Goal: Task Accomplishment & Management: Use online tool/utility

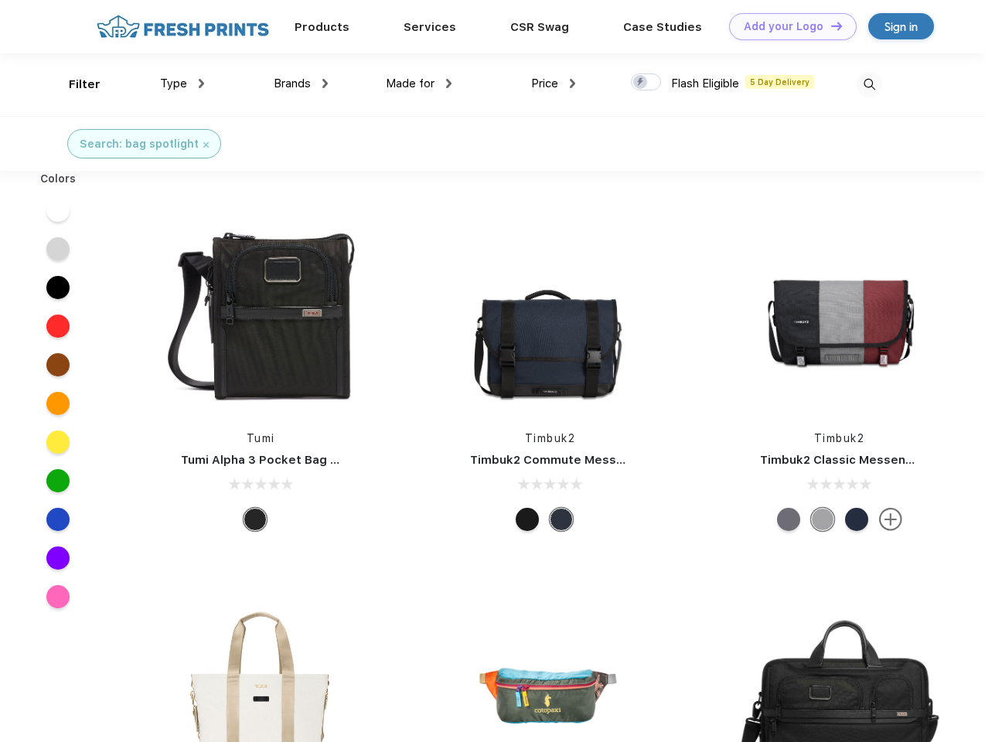
click at [787, 26] on link "Add your Logo Design Tool" at bounding box center [793, 26] width 128 height 27
click at [0, 0] on div "Design Tool" at bounding box center [0, 0] width 0 height 0
click at [829, 26] on link "Add your Logo Design Tool" at bounding box center [793, 26] width 128 height 27
click at [74, 84] on div "Filter" at bounding box center [85, 85] width 32 height 18
click at [182, 83] on span "Type" at bounding box center [173, 84] width 27 height 14
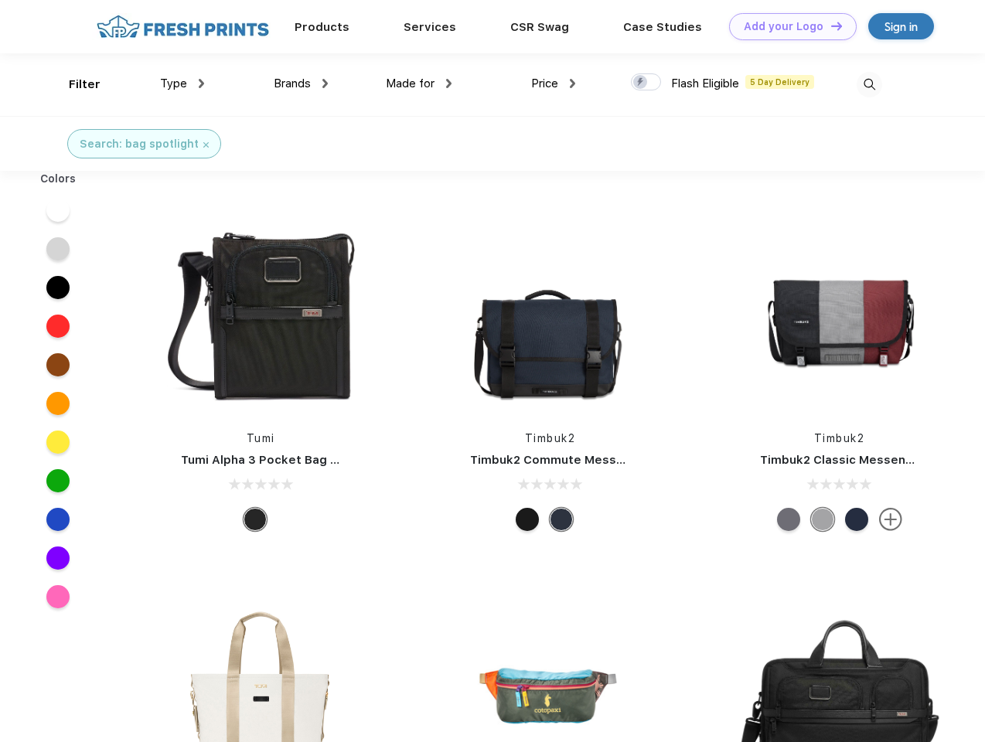
click at [301, 83] on span "Brands" at bounding box center [292, 84] width 37 height 14
click at [419, 83] on span "Made for" at bounding box center [410, 84] width 49 height 14
click at [553, 83] on span "Price" at bounding box center [544, 84] width 27 height 14
click at [646, 83] on div at bounding box center [646, 81] width 30 height 17
click at [641, 83] on input "checkbox" at bounding box center [636, 78] width 10 height 10
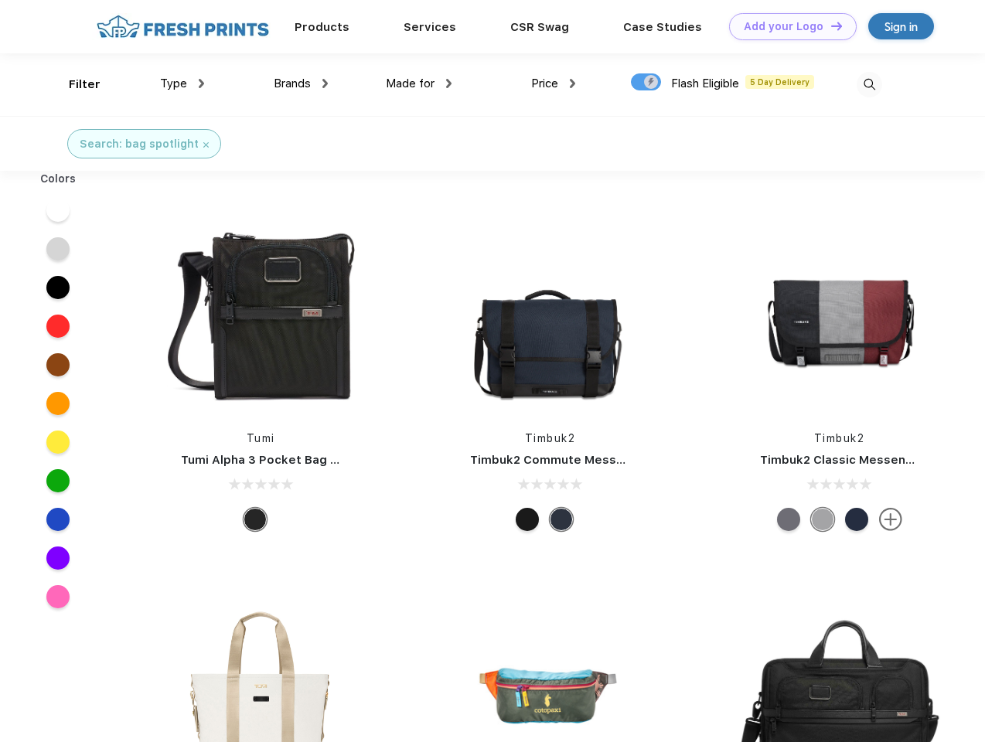
click at [869, 84] on img at bounding box center [869, 85] width 26 height 26
